Goal: Transaction & Acquisition: Book appointment/travel/reservation

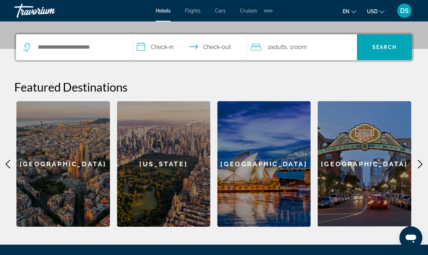
scroll to position [166, 0]
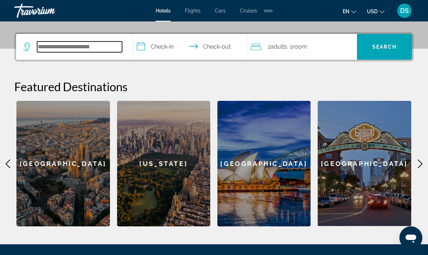
click at [87, 47] on input "Search widget" at bounding box center [79, 46] width 85 height 11
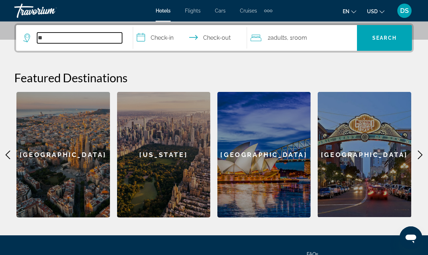
type input "*"
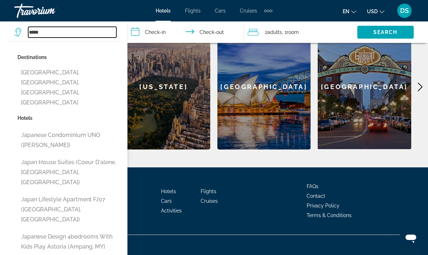
scroll to position [242, 0]
type input "**********"
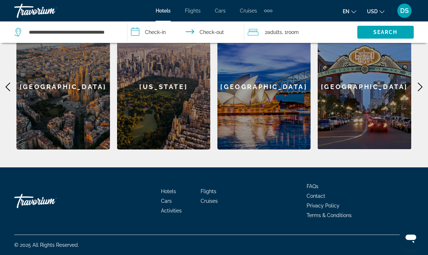
click at [268, 37] on div "2 Adult Adults , 1 Room rooms" at bounding box center [303, 31] width 110 height 21
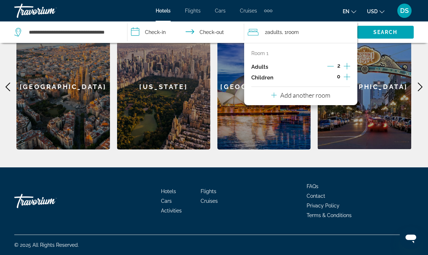
click at [332, 66] on icon "Decrement adults" at bounding box center [330, 66] width 6 height 6
click at [169, 33] on input "**********" at bounding box center [187, 33] width 120 height 24
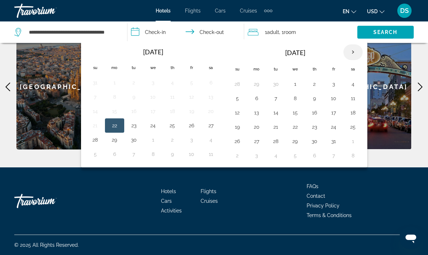
click at [357, 56] on th "Next month" at bounding box center [352, 52] width 19 height 16
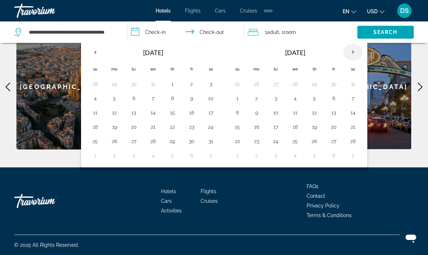
click at [357, 56] on th "Next month" at bounding box center [352, 52] width 19 height 16
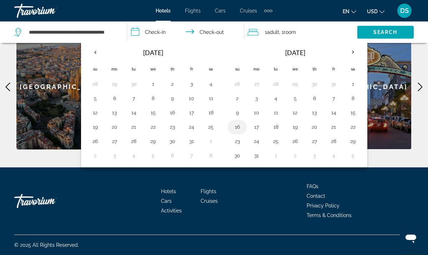
click at [240, 129] on button "16" at bounding box center [237, 127] width 11 height 10
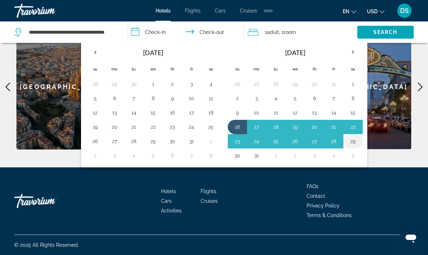
click at [358, 142] on button "29" at bounding box center [352, 141] width 11 height 10
type input "**********"
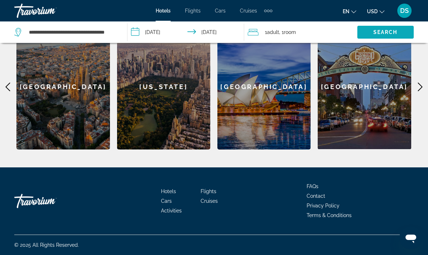
click at [378, 36] on span "Search widget" at bounding box center [385, 32] width 56 height 17
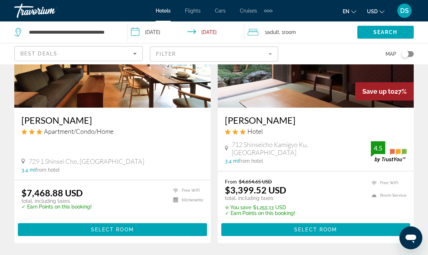
scroll to position [1401, 0]
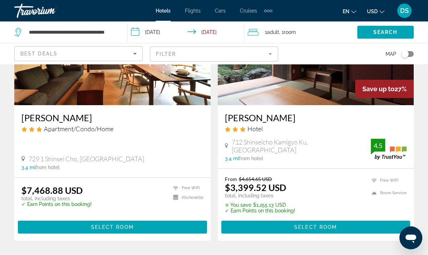
click at [197, 11] on span "Flights" at bounding box center [193, 11] width 16 height 6
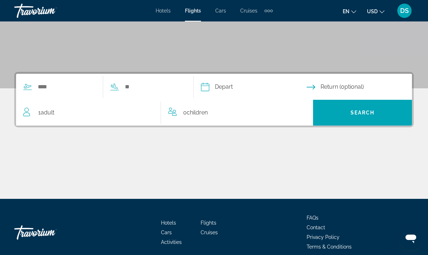
click at [92, 94] on div "Search widget" at bounding box center [99, 87] width 167 height 26
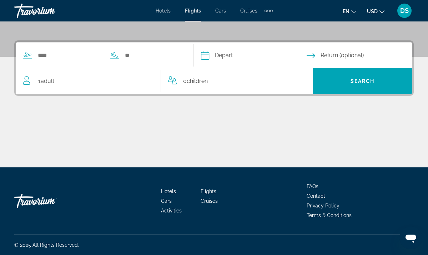
click at [83, 65] on div "Search widget" at bounding box center [99, 55] width 167 height 26
click at [81, 55] on input "Search widget" at bounding box center [66, 55] width 59 height 11
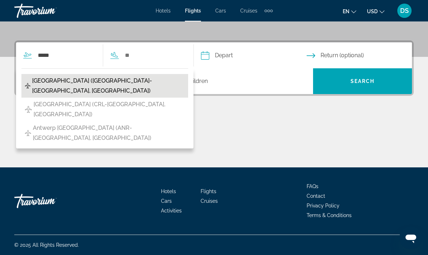
click at [92, 86] on button "[GEOGRAPHIC_DATA] ([GEOGRAPHIC_DATA]-[GEOGRAPHIC_DATA], [GEOGRAPHIC_DATA])" at bounding box center [104, 86] width 167 height 24
type input "**********"
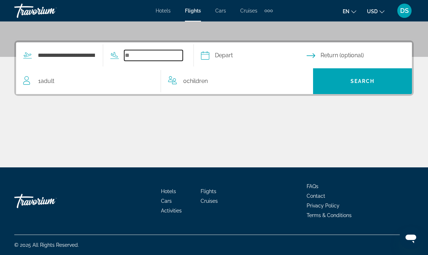
click at [183, 54] on input "Search widget" at bounding box center [153, 55] width 59 height 11
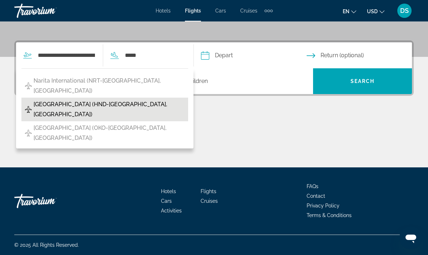
click at [176, 97] on button "[GEOGRAPHIC_DATA] (HND-[GEOGRAPHIC_DATA], [GEOGRAPHIC_DATA])" at bounding box center [104, 109] width 167 height 24
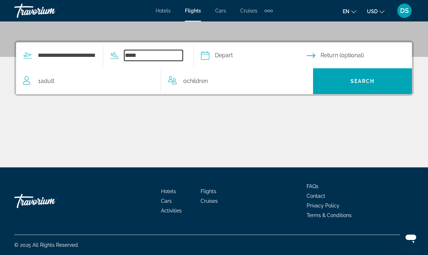
type input "**********"
click at [253, 62] on input "Depart date" at bounding box center [253, 56] width 109 height 28
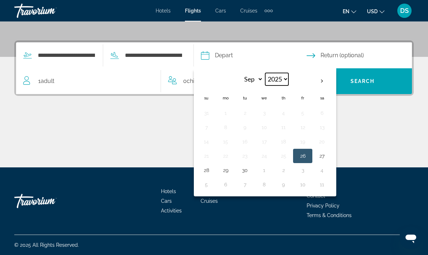
select select "****"
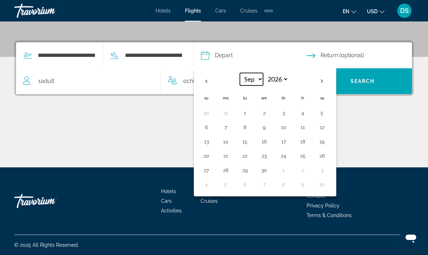
click at [263, 83] on select "*** *** *** *** *** *** *** *** *** *** *** ***" at bounding box center [251, 79] width 23 height 12
select select "*"
click at [212, 157] on button "16" at bounding box center [206, 156] width 11 height 10
type input "**********"
select select "*"
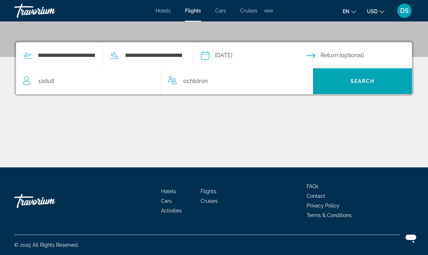
click at [349, 59] on input "Return date" at bounding box center [361, 56] width 109 height 28
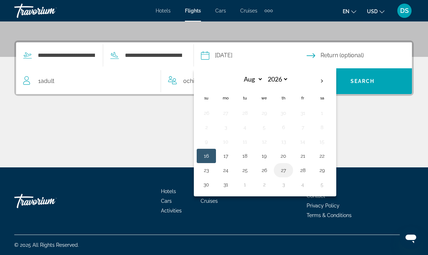
click at [293, 169] on td "27" at bounding box center [283, 170] width 19 height 14
click at [289, 174] on button "27" at bounding box center [283, 170] width 11 height 10
type input "**********"
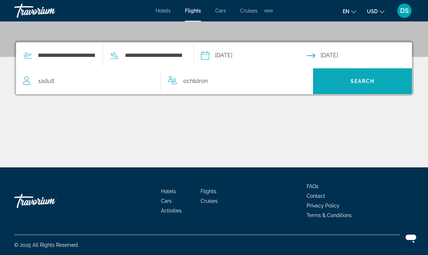
click at [347, 78] on span "Search widget" at bounding box center [362, 80] width 99 height 17
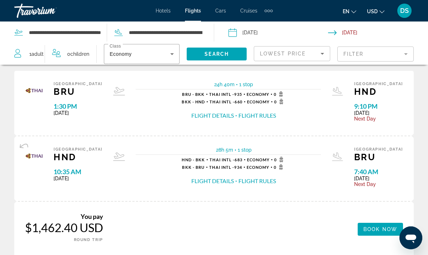
scroll to position [20, 0]
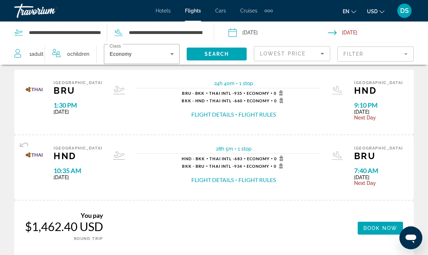
click at [267, 114] on button "Flight Rules" at bounding box center [256, 114] width 37 height 8
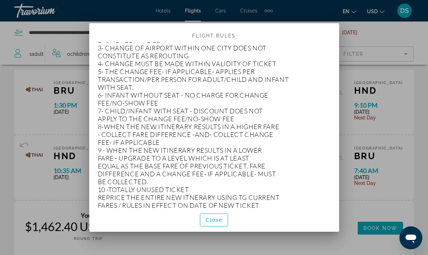
scroll to position [20886, 0]
click at [209, 223] on span "button" at bounding box center [214, 219] width 28 height 17
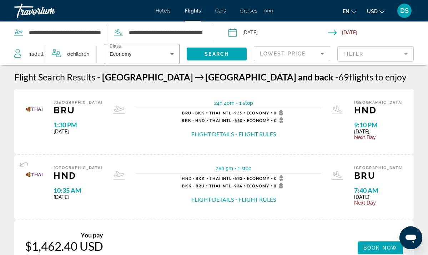
scroll to position [20, 0]
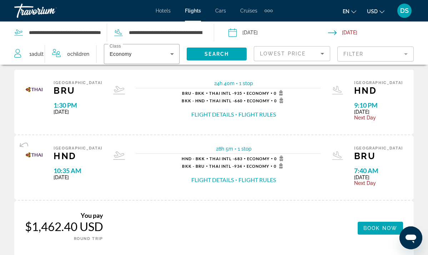
click at [372, 91] on span "HND" at bounding box center [378, 90] width 49 height 11
click at [241, 84] on span "1 stop" at bounding box center [246, 83] width 14 height 6
click at [218, 115] on button "Flight Details" at bounding box center [212, 114] width 42 height 8
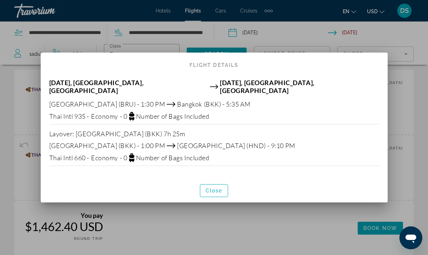
scroll to position [0, 0]
click at [219, 187] on span "Close" at bounding box center [214, 190] width 17 height 6
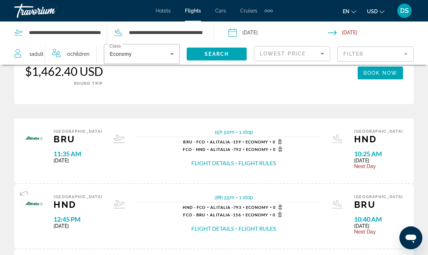
scroll to position [175, 0]
click at [216, 165] on button "Flight Details" at bounding box center [212, 163] width 42 height 8
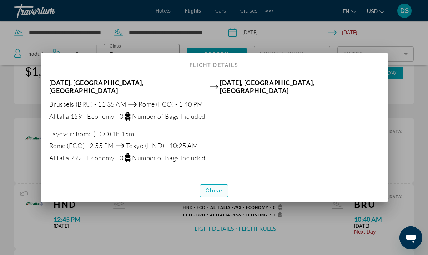
click at [222, 194] on span "button" at bounding box center [214, 190] width 28 height 17
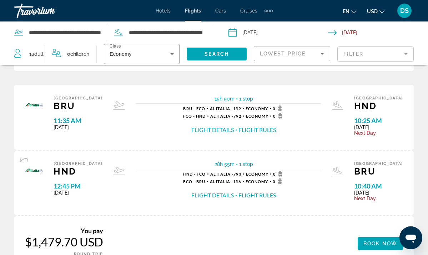
scroll to position [210, 0]
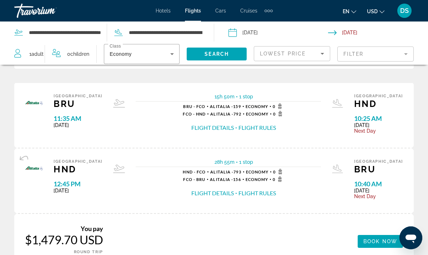
click at [225, 99] on span "15h 50m" at bounding box center [225, 97] width 20 height 6
click at [221, 127] on button "Flight Details" at bounding box center [212, 128] width 42 height 8
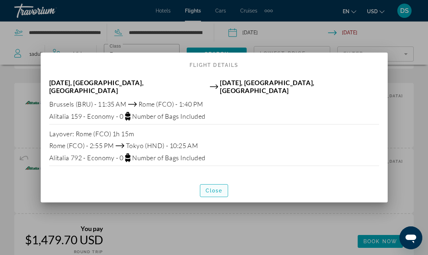
click at [207, 189] on span "Close" at bounding box center [214, 190] width 17 height 6
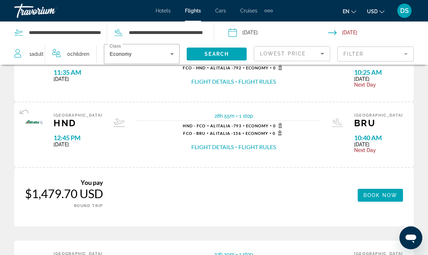
scroll to position [256, 0]
click at [223, 150] on button "Flight Details" at bounding box center [212, 147] width 42 height 8
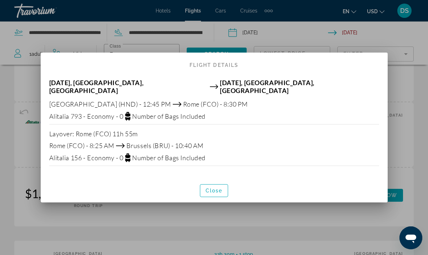
click at [272, 228] on div at bounding box center [214, 127] width 428 height 255
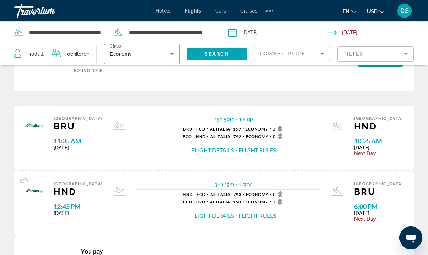
scroll to position [593, 0]
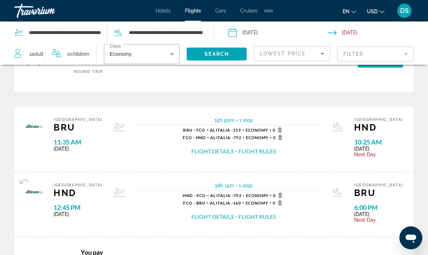
click at [302, 55] on span "Lowest Price" at bounding box center [283, 54] width 46 height 6
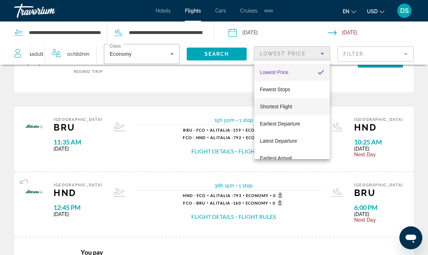
click at [294, 100] on mat-option "Shortest Flight" at bounding box center [292, 106] width 76 height 17
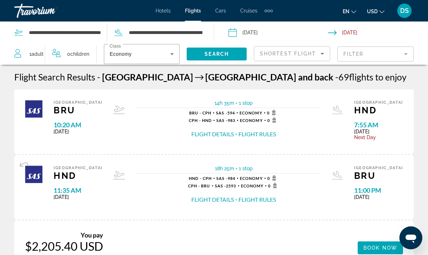
click at [205, 134] on button "Flight Details" at bounding box center [212, 134] width 42 height 8
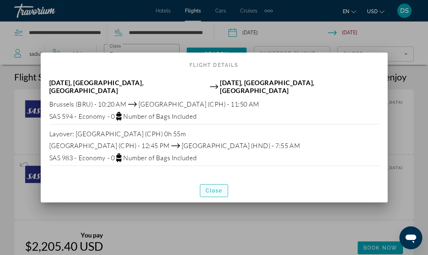
click at [214, 187] on span "Close" at bounding box center [214, 190] width 17 height 6
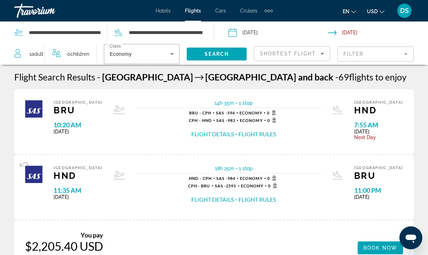
click at [217, 202] on button "Flight Details" at bounding box center [212, 199] width 42 height 8
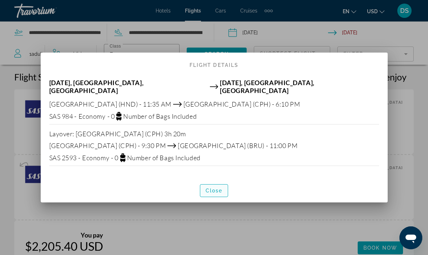
click at [223, 185] on span "button" at bounding box center [214, 190] width 28 height 17
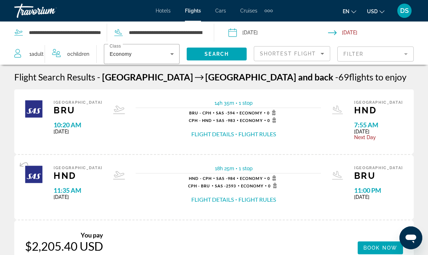
scroll to position [1, 0]
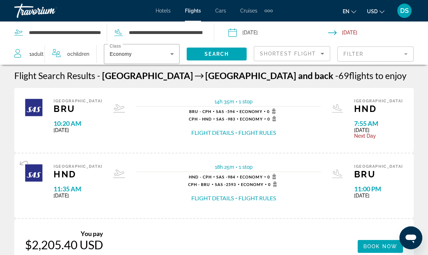
click at [272, 53] on span "Shortest Flight" at bounding box center [288, 54] width 56 height 6
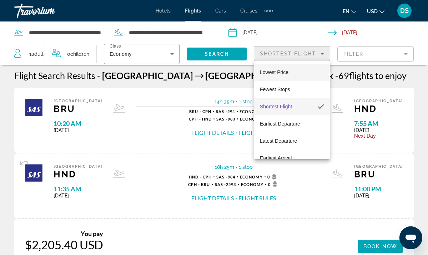
click at [269, 72] on span "Lowest Price" at bounding box center [274, 72] width 29 height 6
